Goal: Task Accomplishment & Management: Complete application form

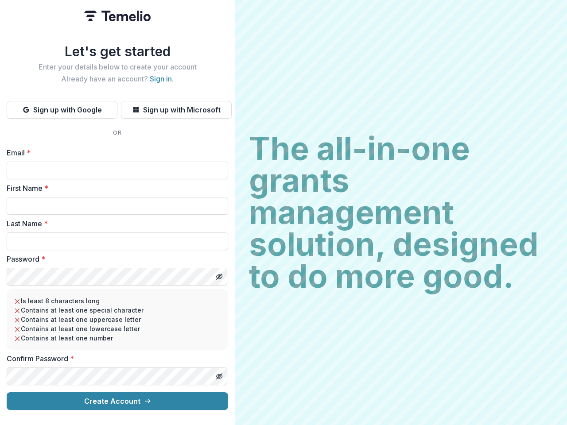
click at [283, 213] on h2 "The all-in-one grants management solution, designed to do more good." at bounding box center [401, 212] width 304 height 159
click at [62, 106] on button "Sign up with Google" at bounding box center [62, 110] width 111 height 18
click at [176, 106] on button "Sign up with Microsoft" at bounding box center [176, 110] width 111 height 18
click at [219, 274] on line "Toggle password visibility" at bounding box center [219, 276] width 5 height 5
click at [219, 374] on line "Toggle password visibility" at bounding box center [219, 376] width 5 height 5
